Goal: Obtain resource: Download file/media

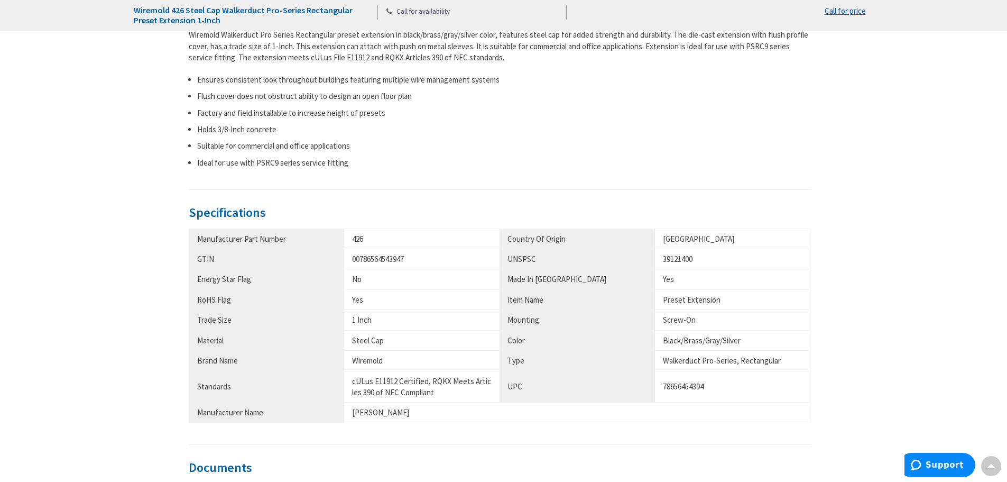
scroll to position [635, 0]
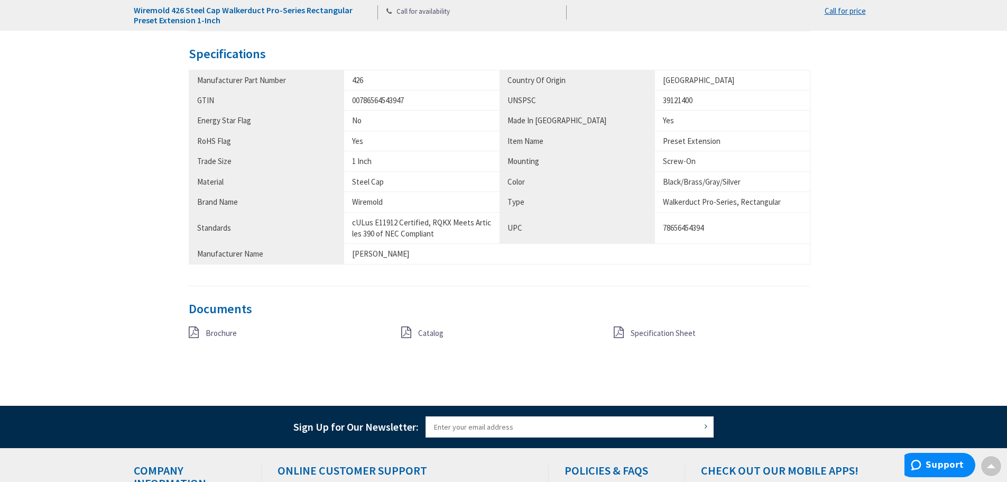
click at [649, 334] on span "Specification Sheet" at bounding box center [663, 333] width 65 height 10
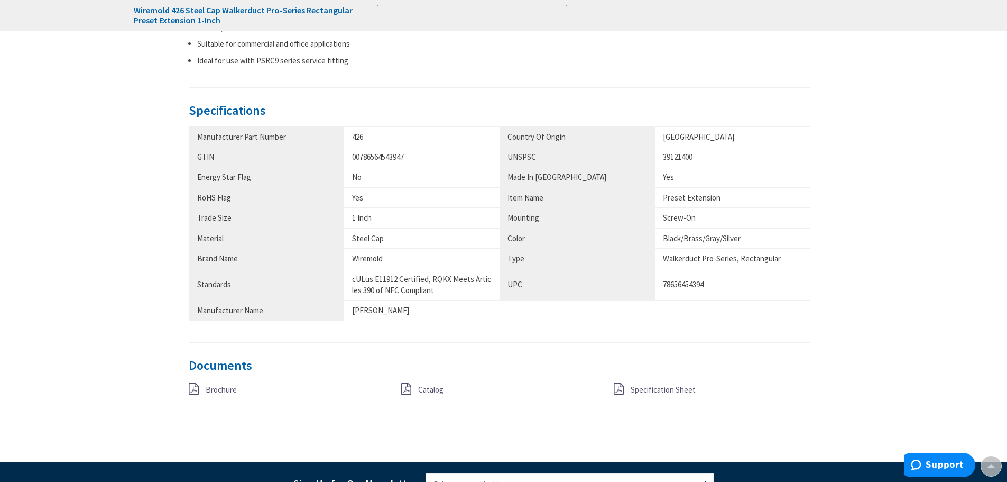
scroll to position [595, 0]
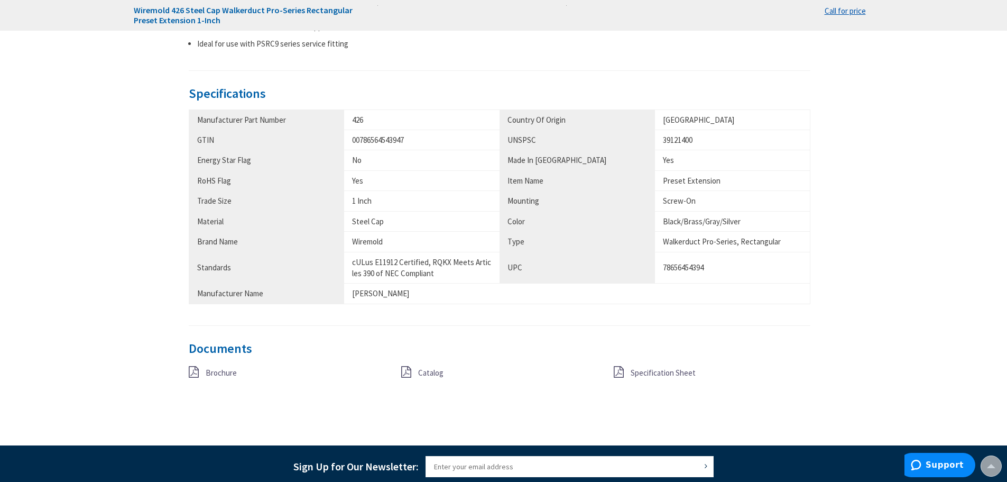
click at [213, 373] on span "Brochure" at bounding box center [221, 373] width 31 height 10
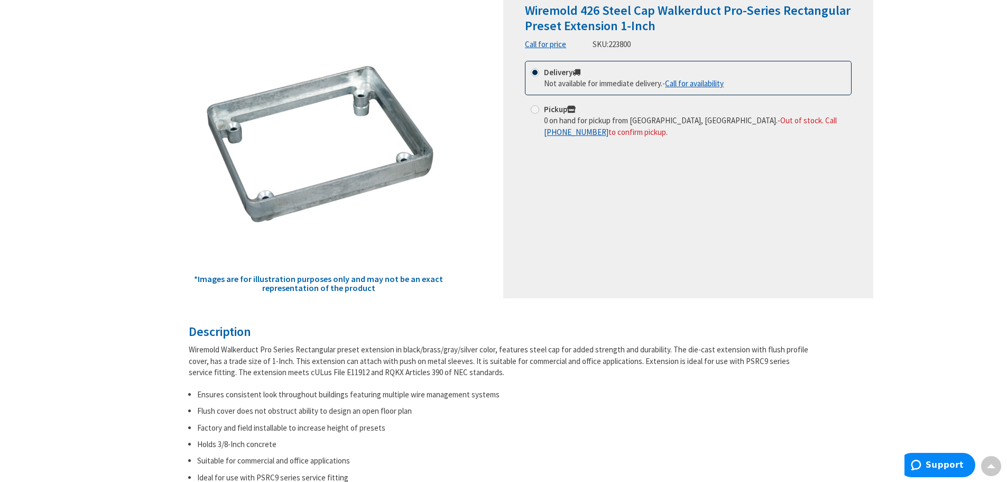
scroll to position [66, 0]
